Goal: Obtain resource: Download file/media

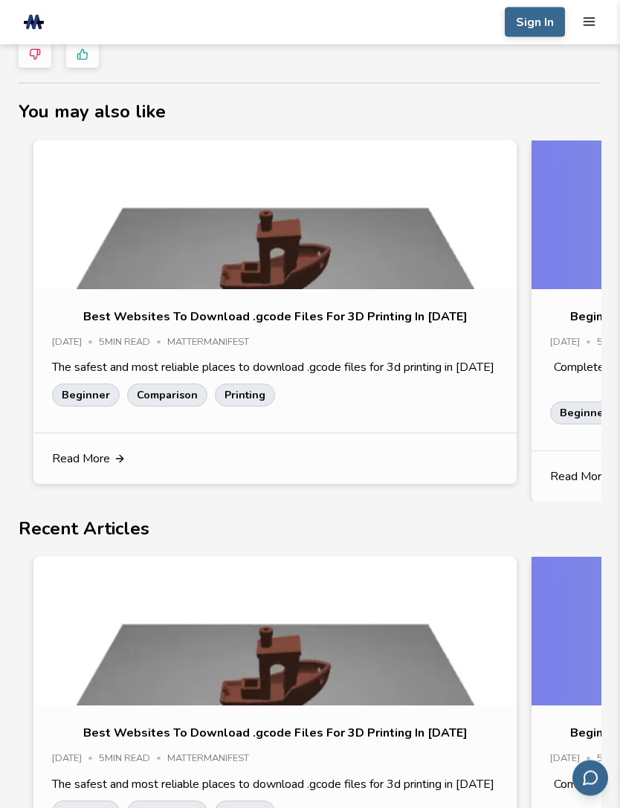
scroll to position [1935, 0]
click at [591, 16] on icon "mobile navigation menu" at bounding box center [589, 22] width 14 height 14
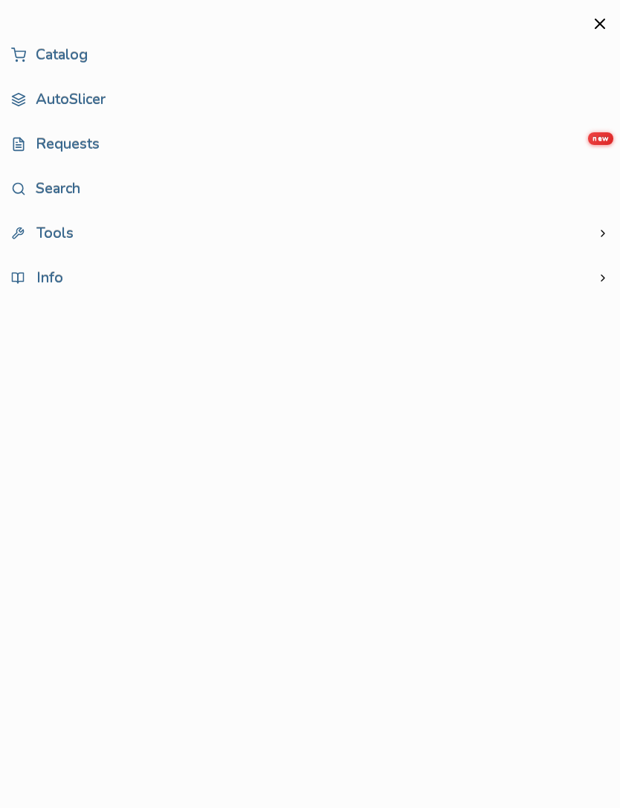
click at [100, 54] on link "Catalog" at bounding box center [309, 55] width 597 height 30
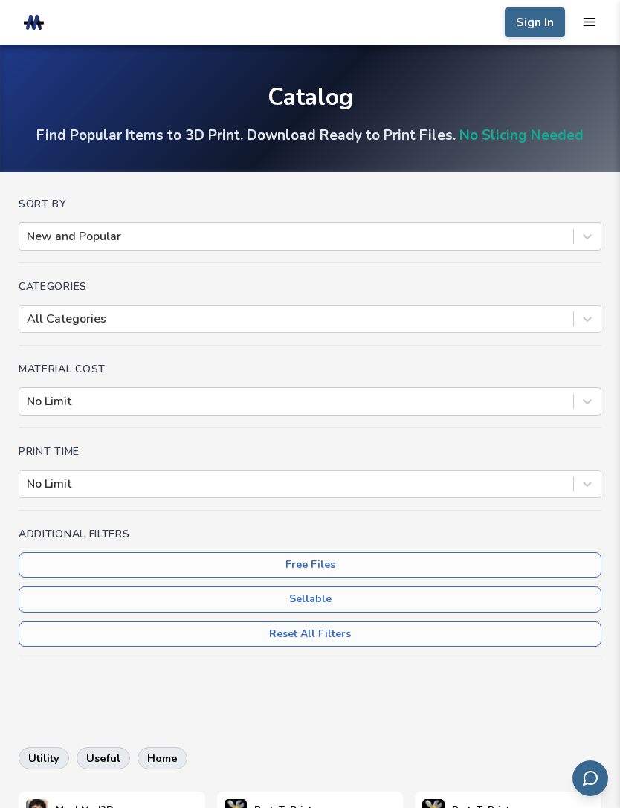
click at [260, 220] on div "Sort By New and Popular" at bounding box center [310, 230] width 582 height 65
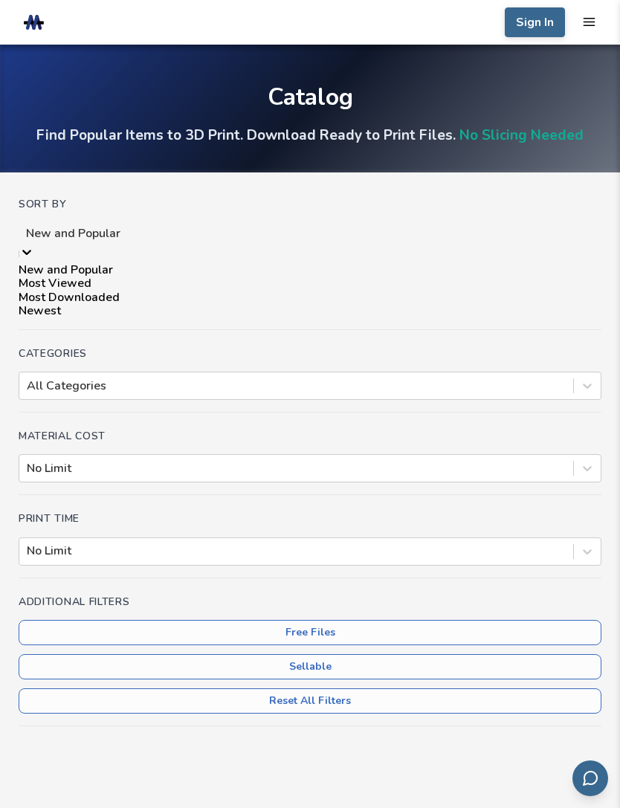
click at [121, 304] on div "Most Downloaded" at bounding box center [310, 296] width 582 height 13
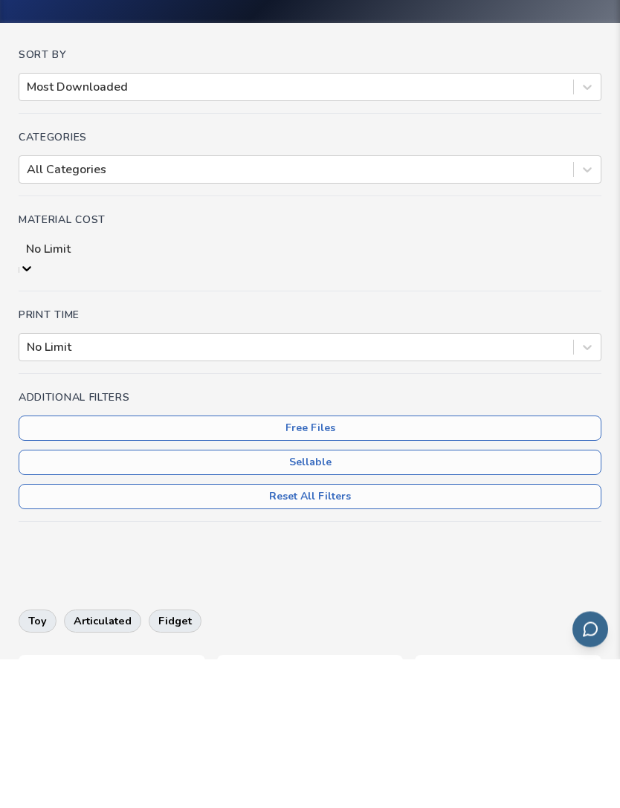
click at [204, 488] on div at bounding box center [296, 496] width 539 height 16
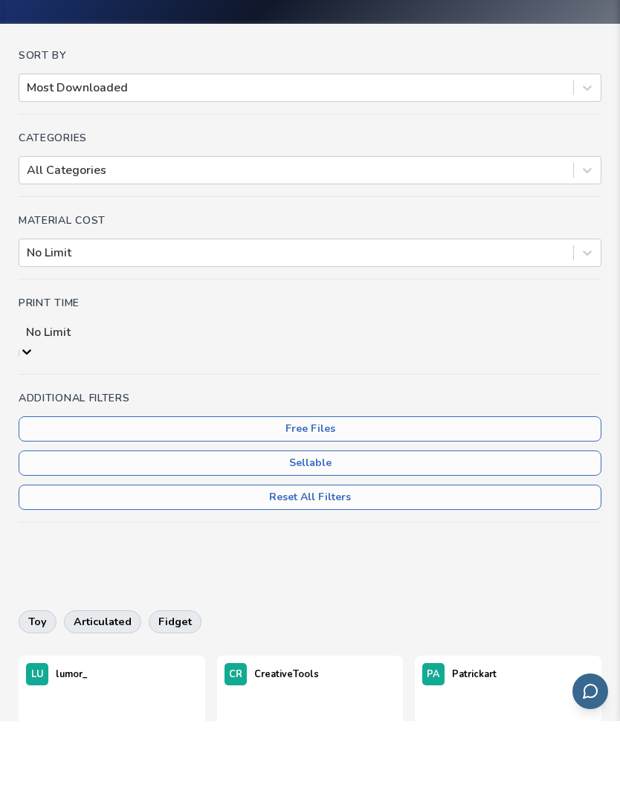
scroll to position [68, 0]
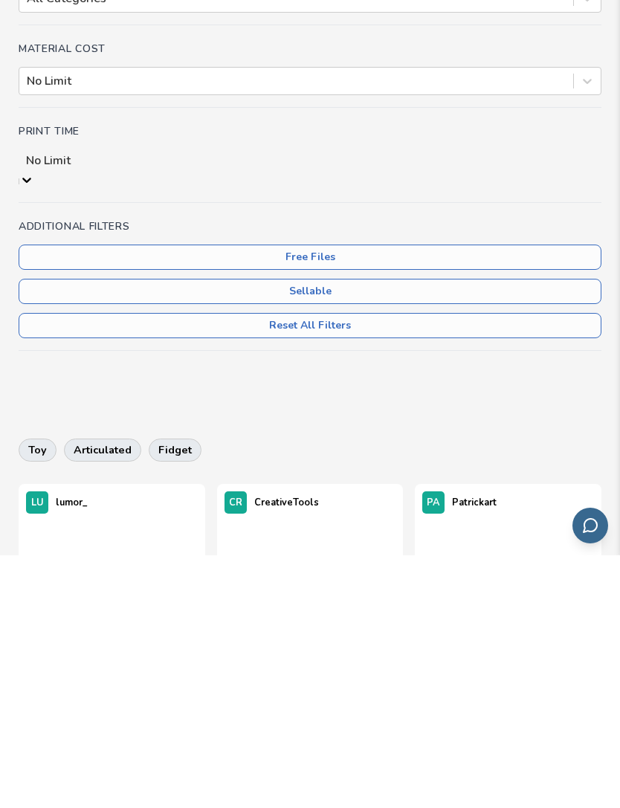
click at [351, 497] on button "Free Files" at bounding box center [310, 509] width 582 height 25
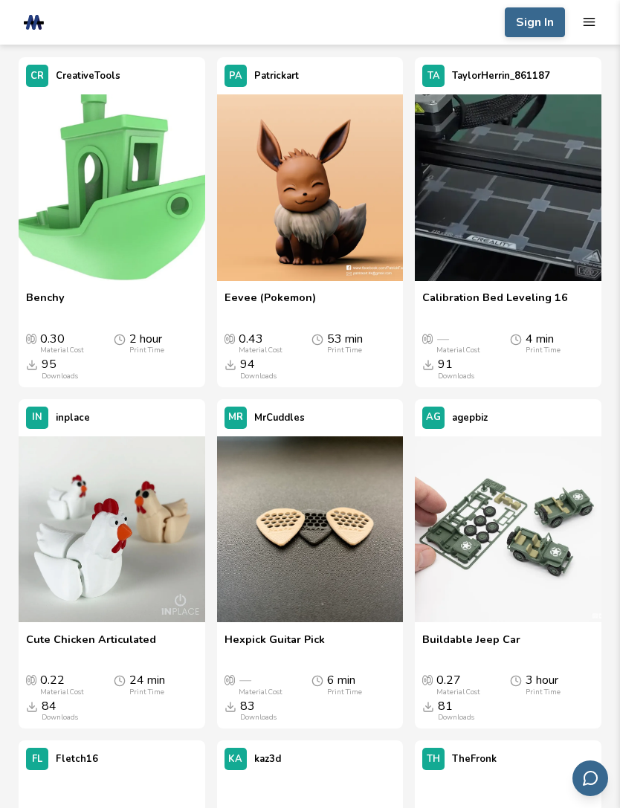
scroll to position [735, 0]
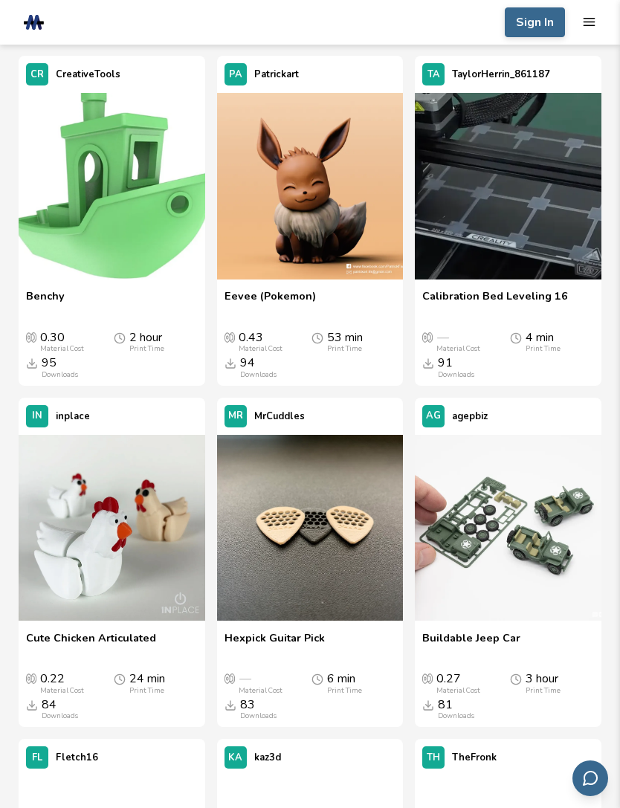
click at [374, 184] on icon at bounding box center [373, 188] width 12 height 12
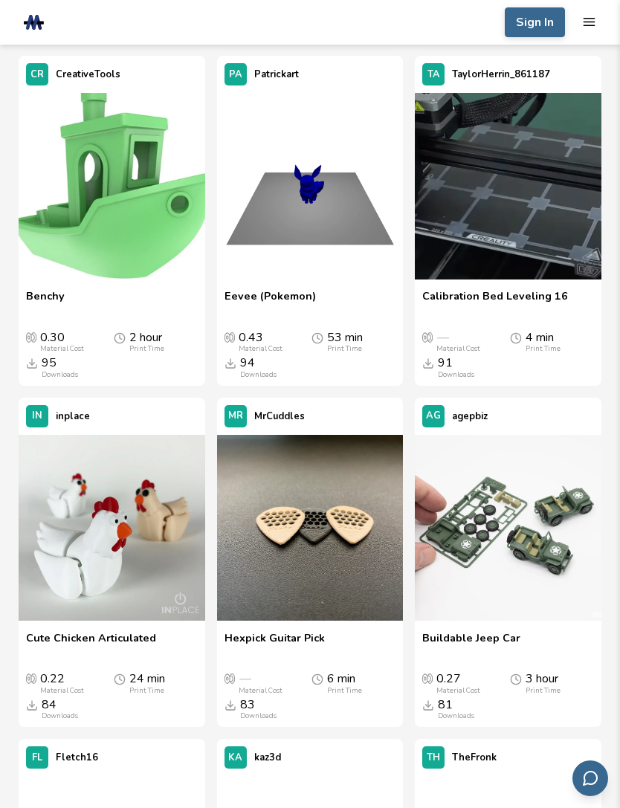
click at [379, 188] on icon at bounding box center [373, 188] width 12 height 12
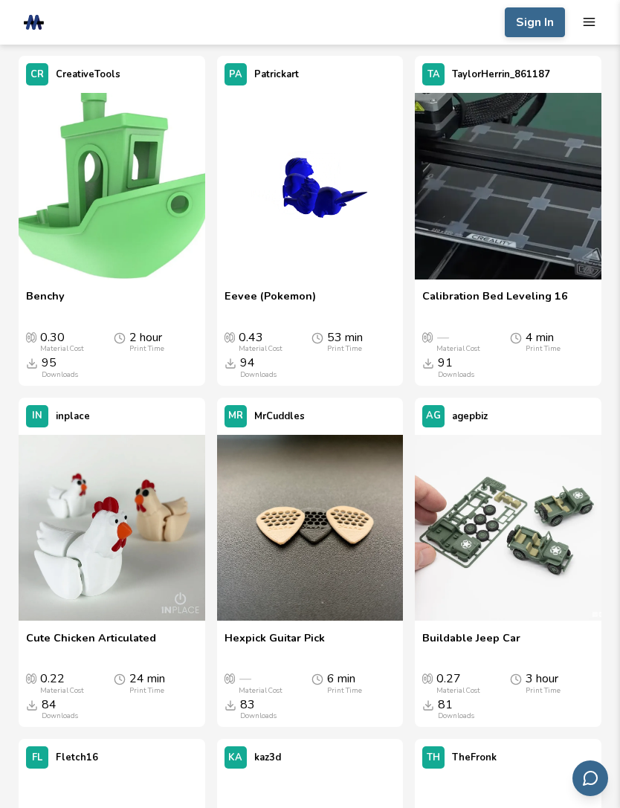
click at [372, 188] on icon at bounding box center [373, 188] width 12 height 12
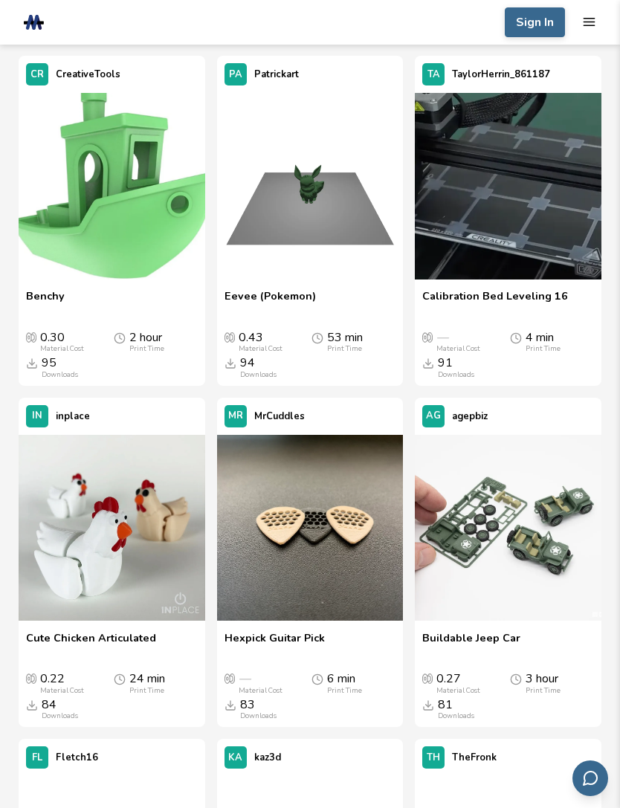
click at [374, 186] on icon at bounding box center [373, 188] width 12 height 12
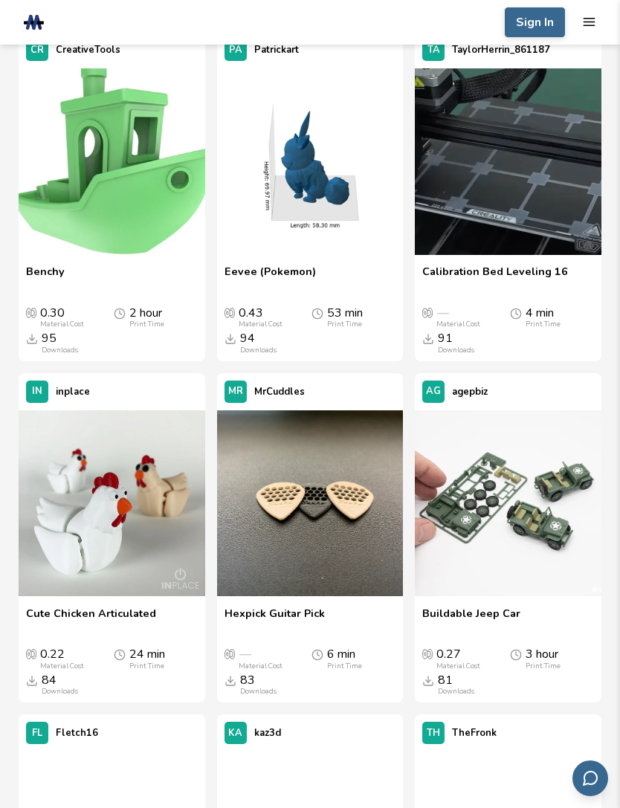
scroll to position [754, 0]
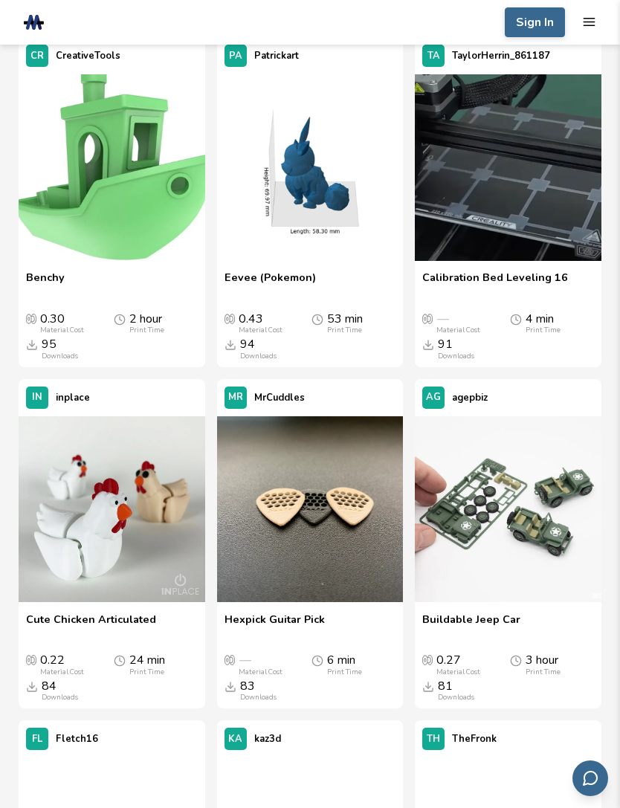
click at [174, 169] on icon at bounding box center [175, 169] width 12 height 12
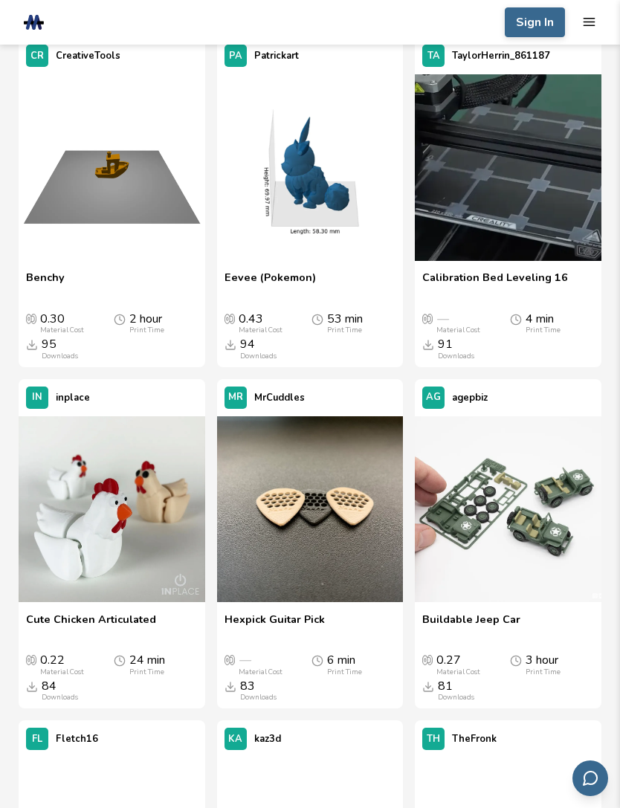
click at [179, 164] on icon at bounding box center [175, 169] width 12 height 12
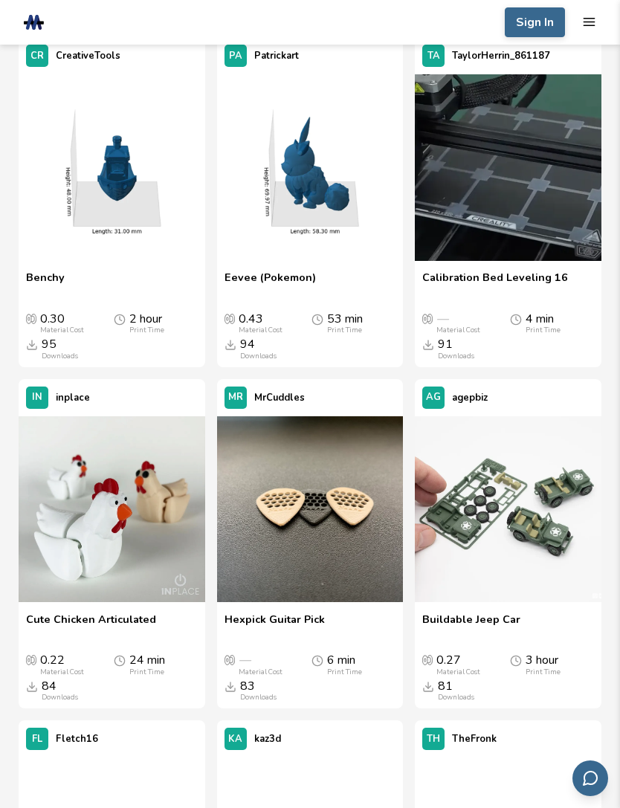
click at [175, 169] on icon at bounding box center [175, 169] width 12 height 12
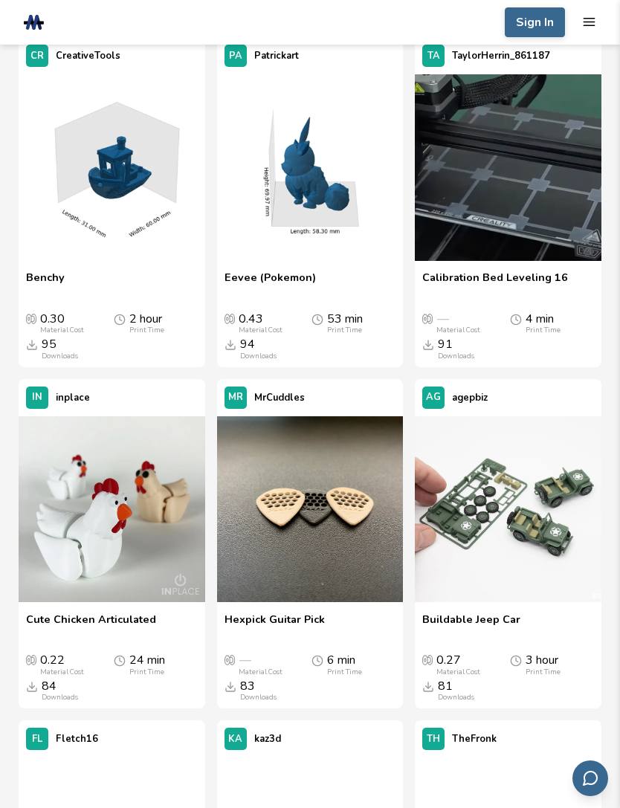
click at [175, 172] on icon at bounding box center [175, 169] width 12 height 12
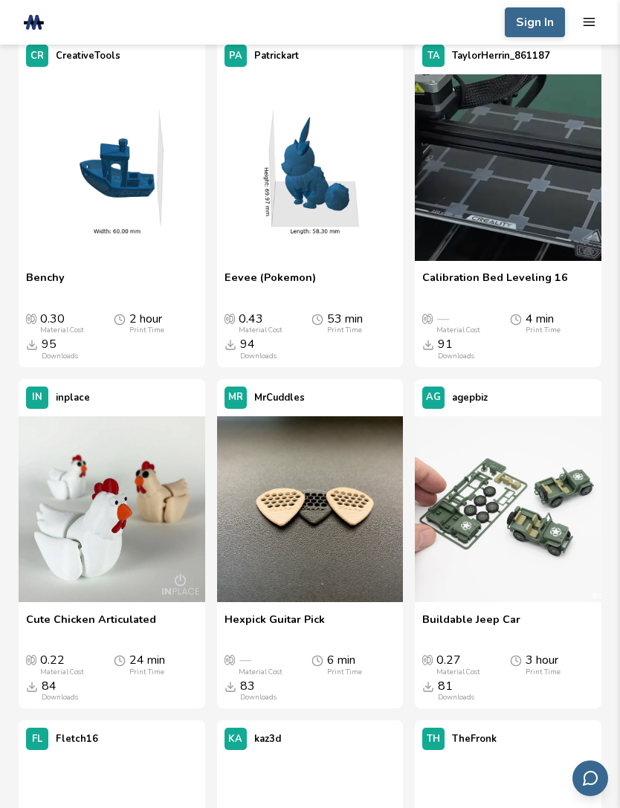
click at [178, 168] on icon at bounding box center [175, 169] width 12 height 12
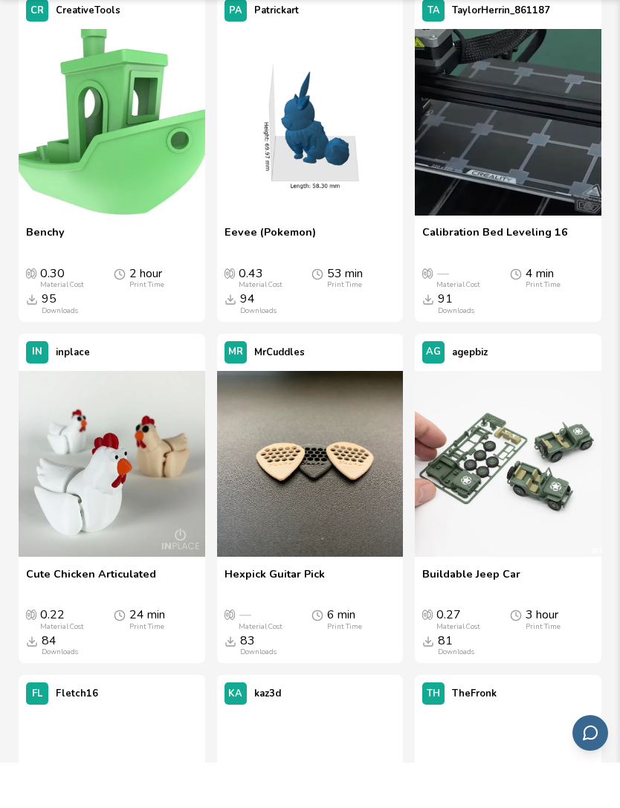
scroll to position [802, 0]
